Goal: Complete application form: Complete application form

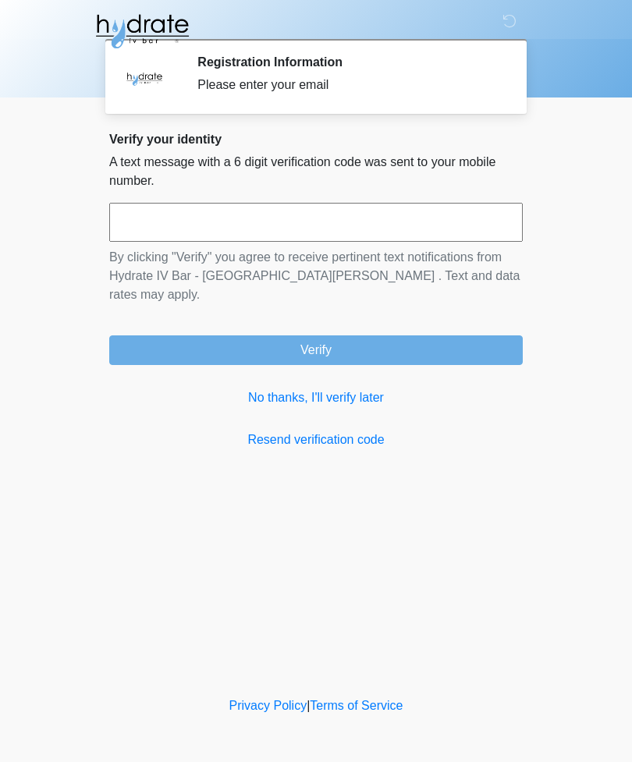
click at [330, 213] on input "text" at bounding box center [315, 222] width 413 height 39
type input "******"
click at [417, 335] on button "Verify" at bounding box center [315, 350] width 413 height 30
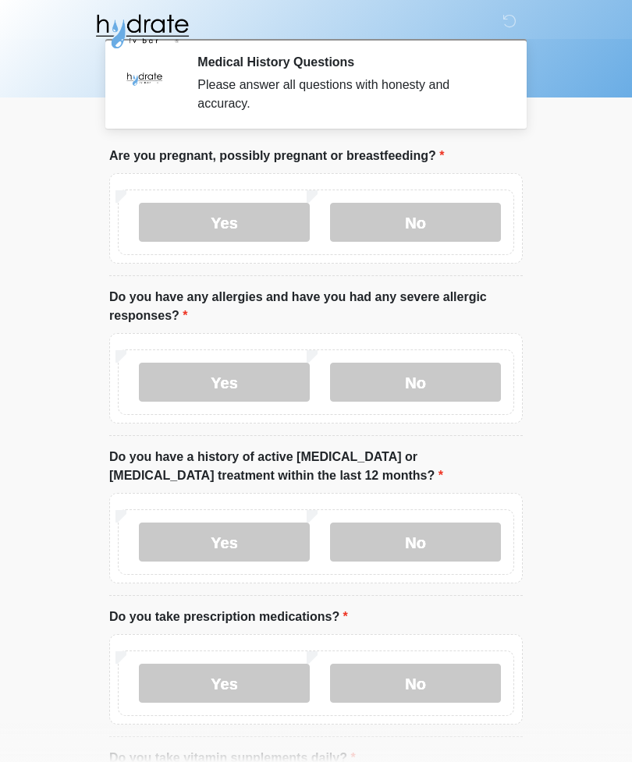
click at [458, 216] on label "No" at bounding box center [415, 222] width 171 height 39
click at [193, 374] on label "Yes" at bounding box center [224, 382] width 171 height 39
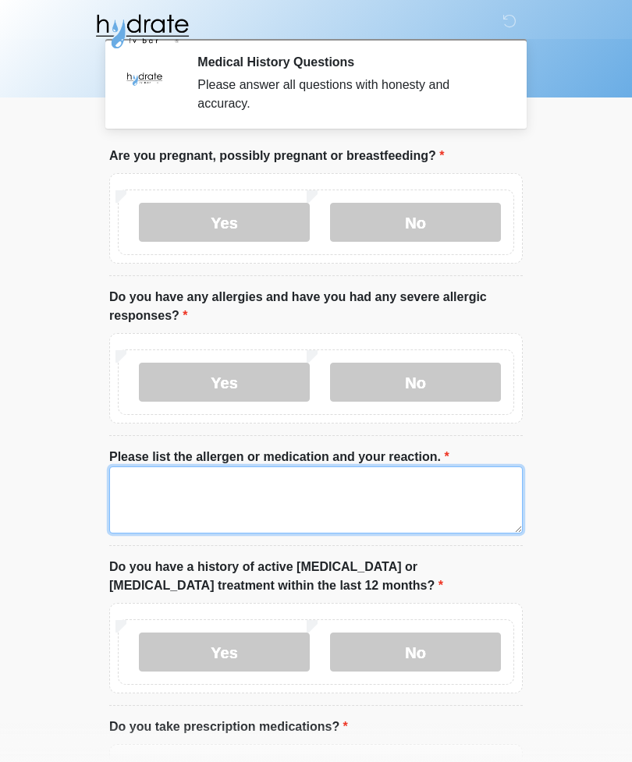
click at [376, 487] on textarea "Please list the allergen or medication and your reaction." at bounding box center [315, 499] width 413 height 67
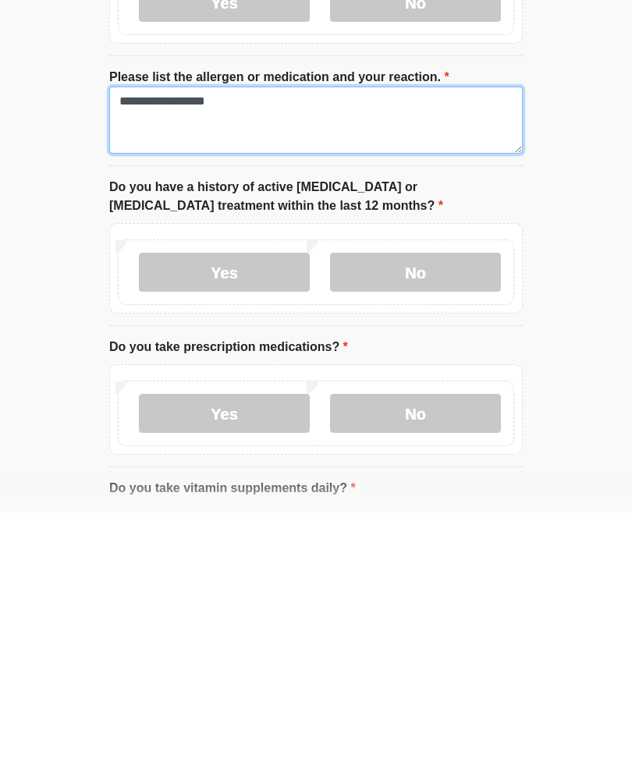
type textarea "**********"
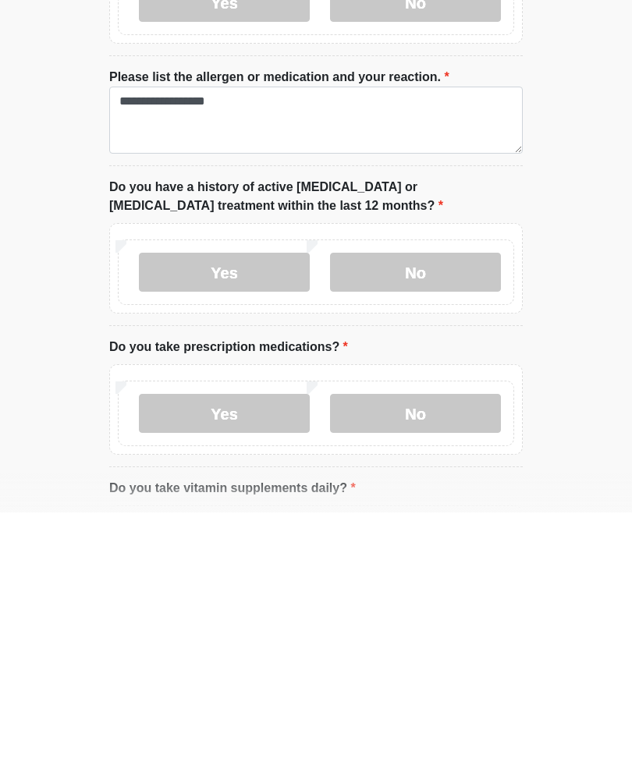
click at [464, 502] on label "No" at bounding box center [415, 521] width 171 height 39
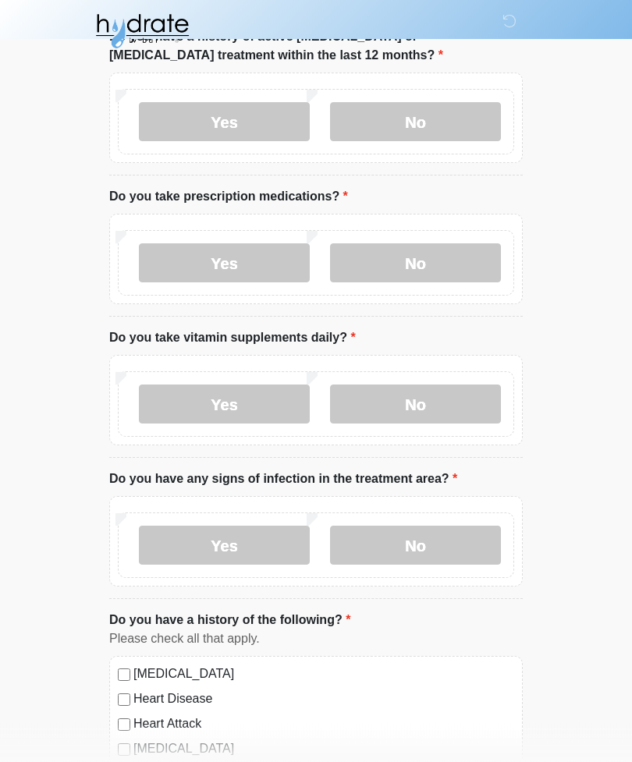
scroll to position [542, 0]
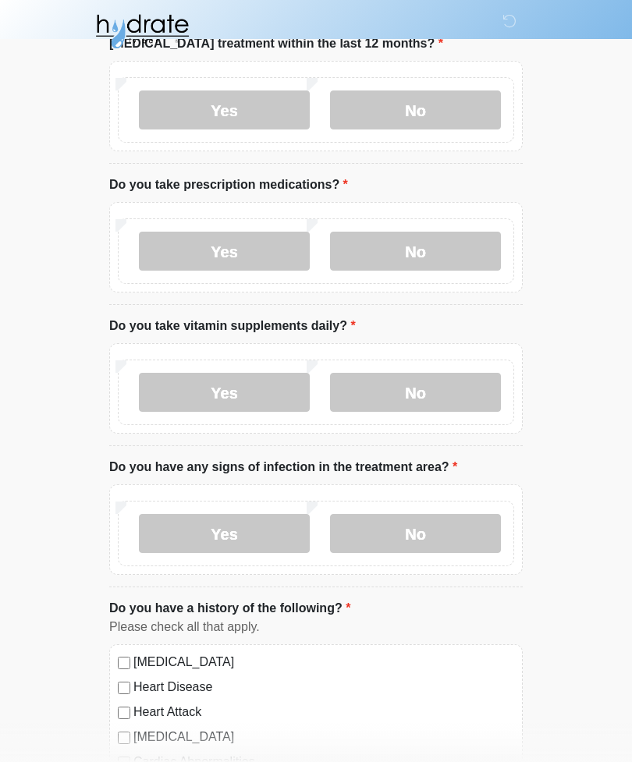
click at [252, 245] on label "Yes" at bounding box center [224, 251] width 171 height 39
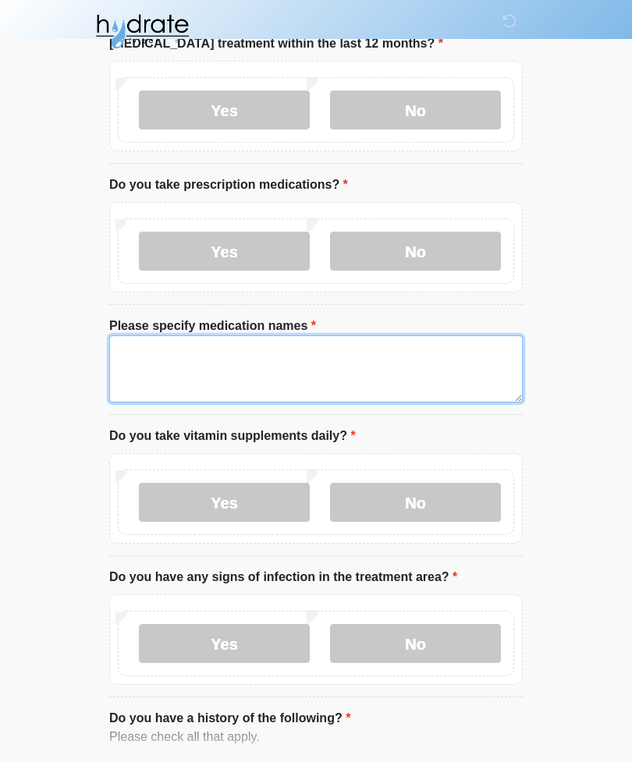
click at [427, 357] on textarea "Please specify medication names" at bounding box center [315, 368] width 413 height 67
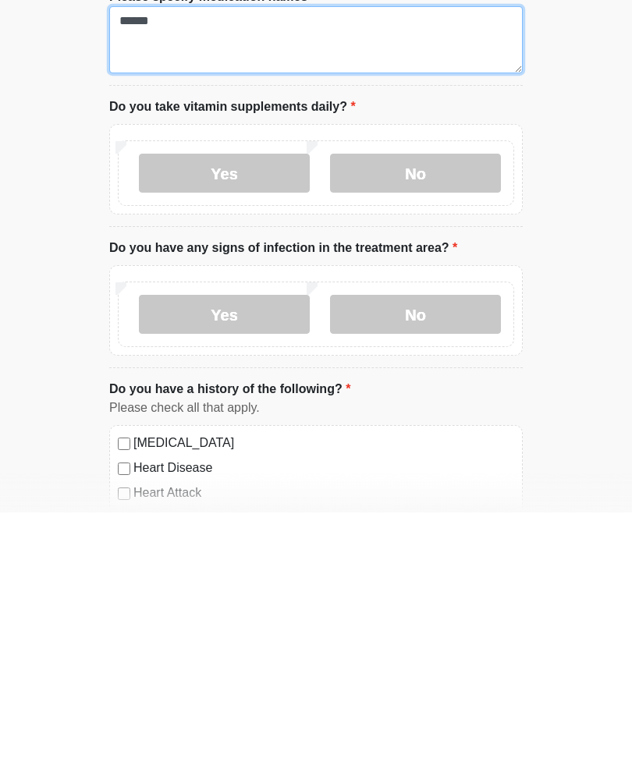
scroll to position [622, 0]
type textarea "******"
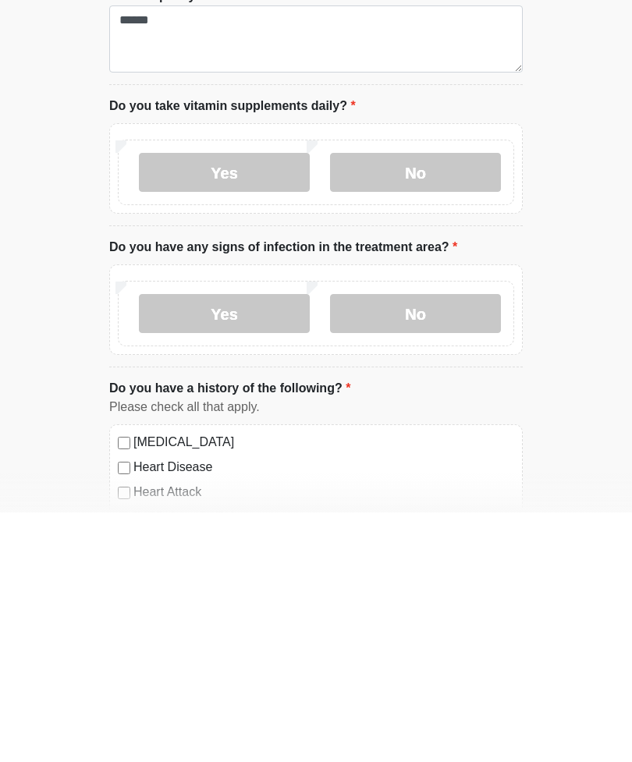
click at [271, 402] on label "Yes" at bounding box center [224, 421] width 171 height 39
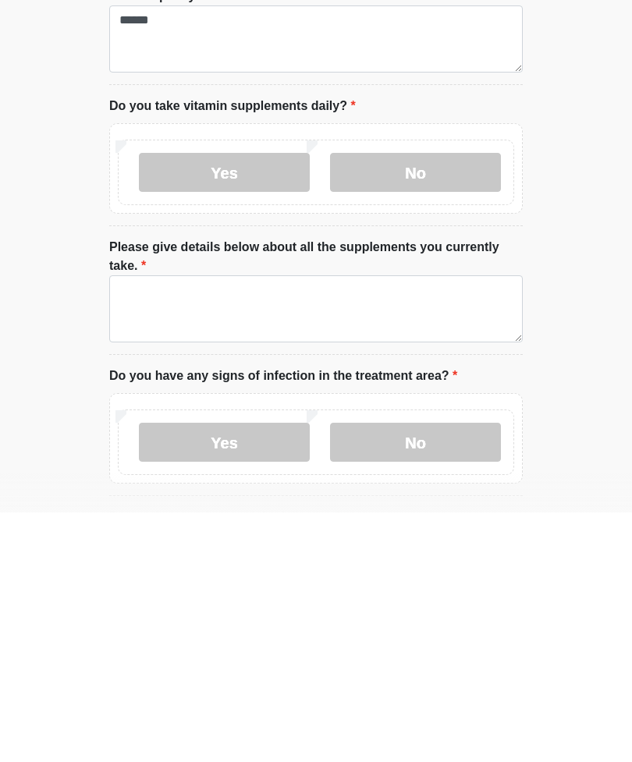
scroll to position [872, 0]
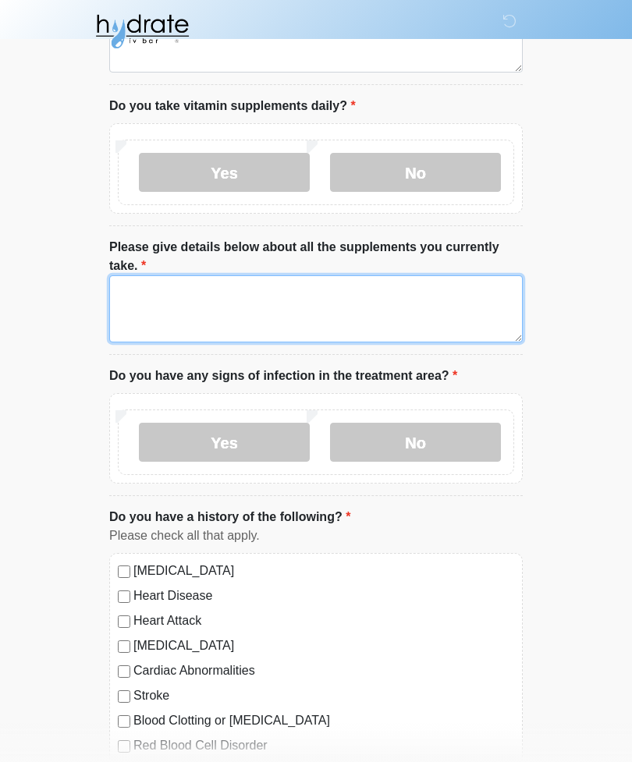
click at [391, 293] on textarea "Please give details below about all the supplements you currently take." at bounding box center [315, 308] width 413 height 67
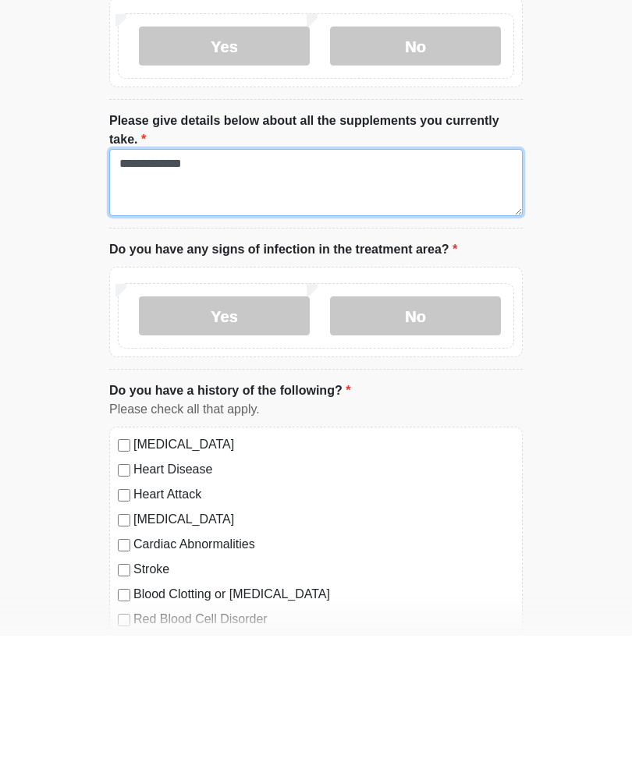
click at [144, 275] on textarea "**********" at bounding box center [315, 308] width 413 height 67
type textarea "**********"
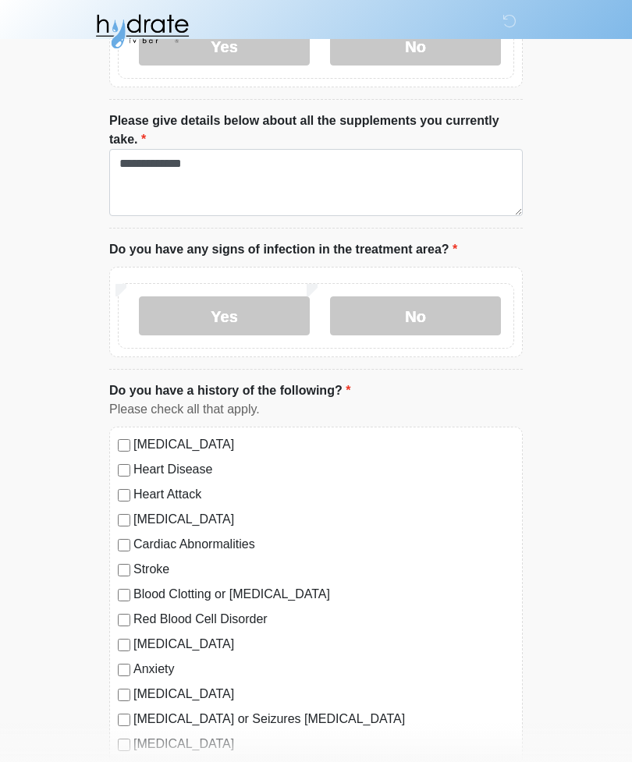
click at [455, 302] on label "No" at bounding box center [415, 315] width 171 height 39
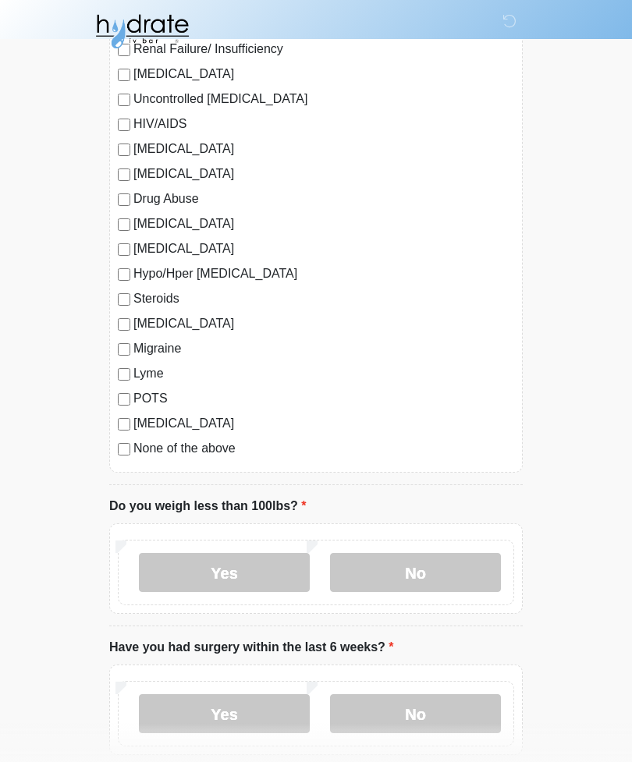
scroll to position [1870, 0]
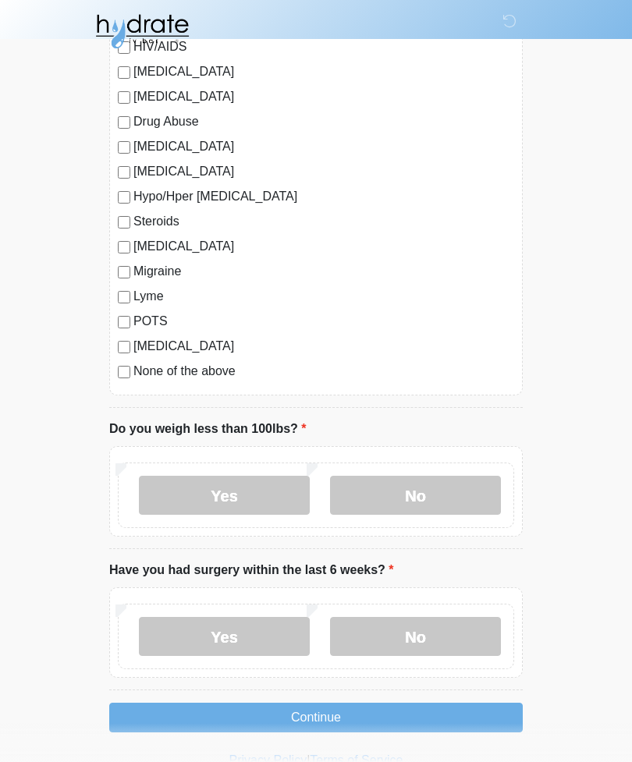
click at [438, 494] on label "No" at bounding box center [415, 495] width 171 height 39
click at [410, 646] on label "No" at bounding box center [415, 636] width 171 height 39
click at [364, 712] on button "Continue" at bounding box center [315, 718] width 413 height 30
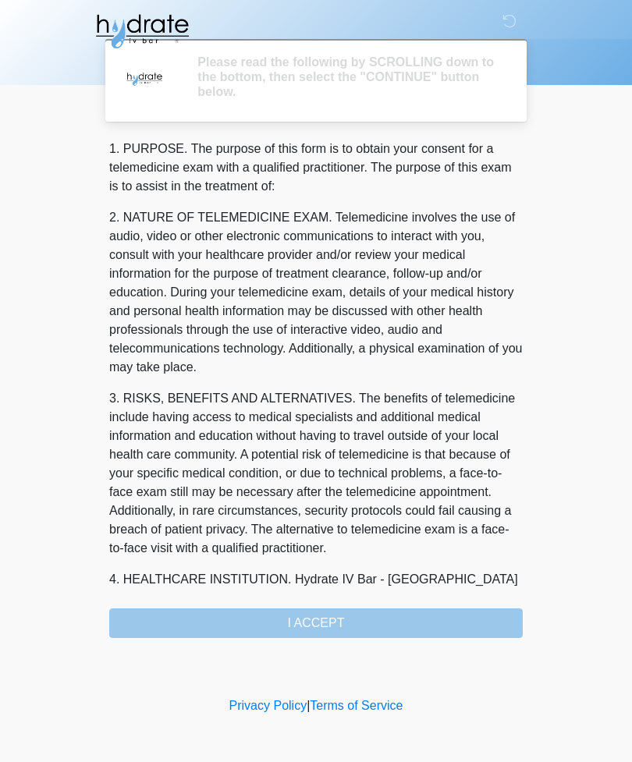
scroll to position [0, 0]
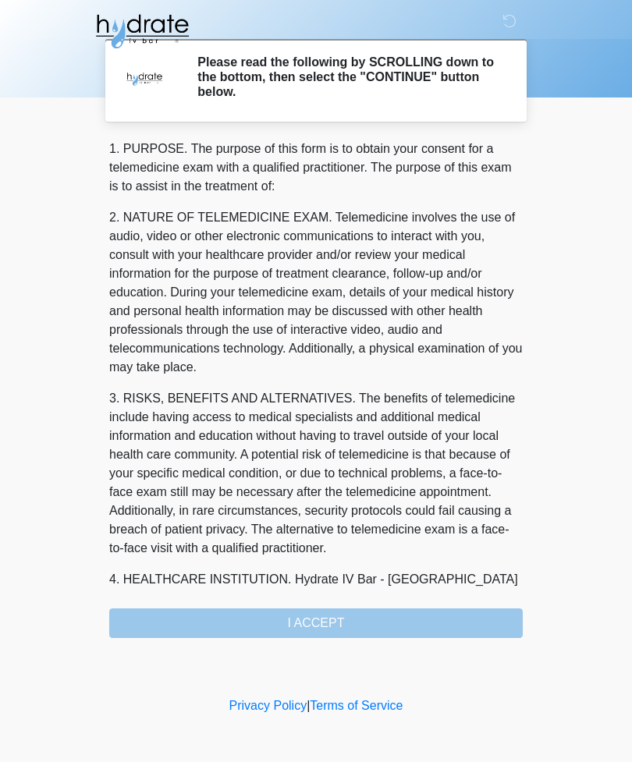
click at [447, 618] on div "1. PURPOSE. The purpose of this form is to obtain your consent for a telemedici…" at bounding box center [315, 389] width 413 height 498
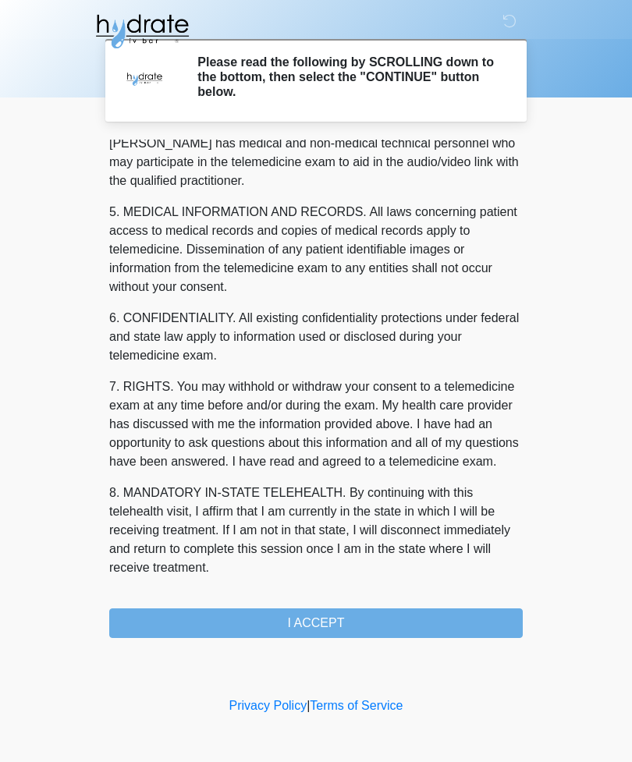
scroll to position [473, 0]
click at [317, 623] on button "I ACCEPT" at bounding box center [315, 623] width 413 height 30
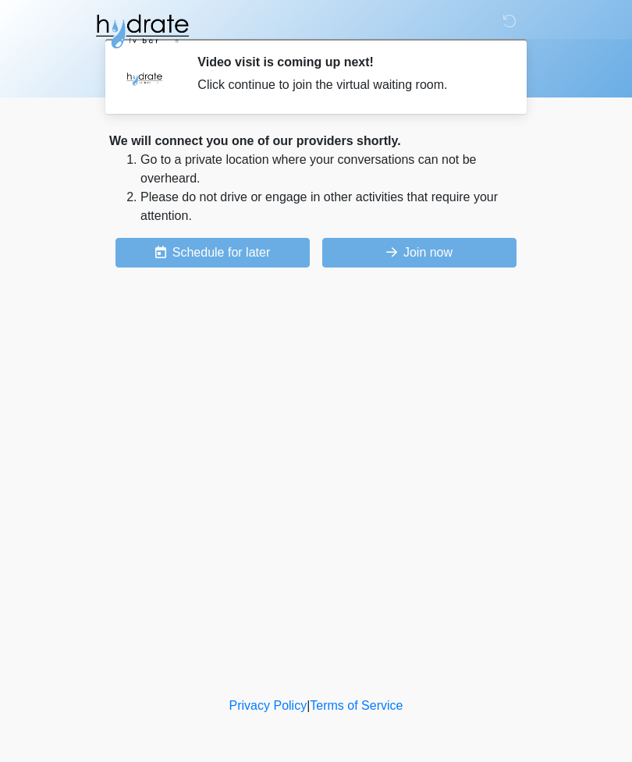
click at [429, 250] on button "Join now" at bounding box center [419, 253] width 194 height 30
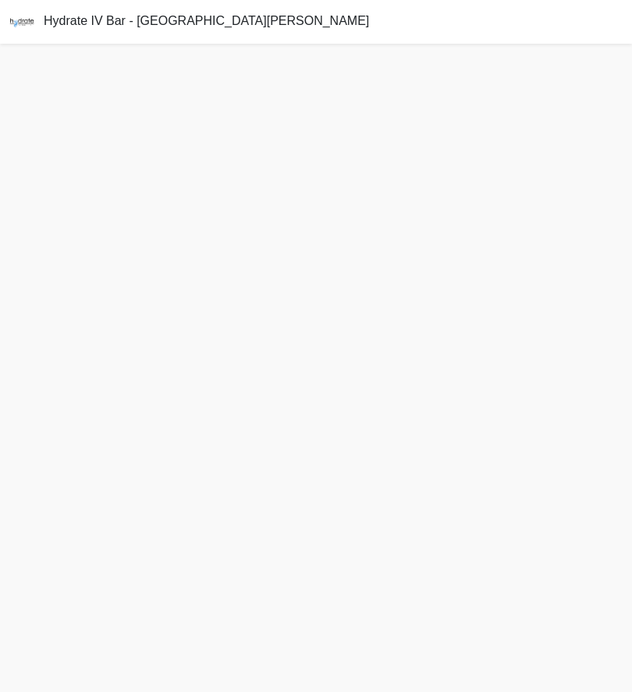
click at [176, 12] on div "Hydrate IV Bar - [GEOGRAPHIC_DATA][PERSON_NAME]" at bounding box center [316, 22] width 632 height 44
